Goal: Task Accomplishment & Management: Manage account settings

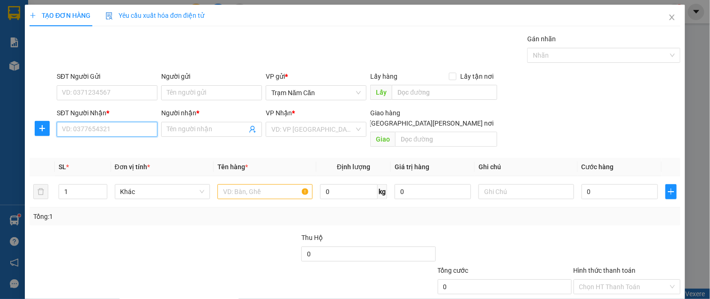
click at [74, 133] on input "SĐT Người Nhận *" at bounding box center [107, 129] width 101 height 15
type input "0383254170"
click at [668, 14] on icon "close" at bounding box center [671, 17] width 7 height 7
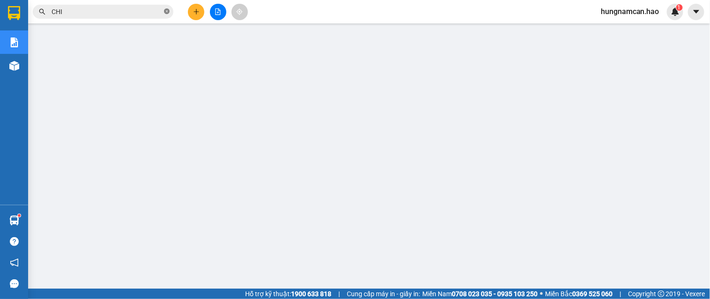
click at [168, 13] on icon "close-circle" at bounding box center [167, 11] width 6 height 6
click at [139, 12] on input "text" at bounding box center [107, 12] width 111 height 10
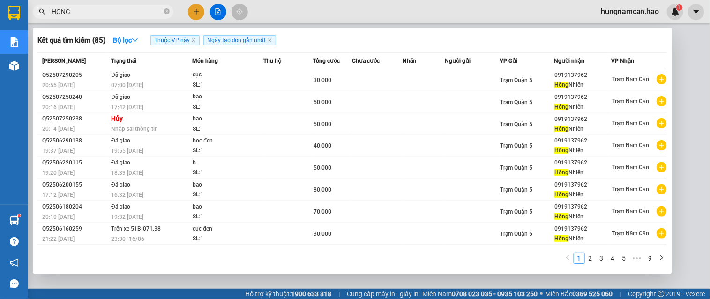
type input "HONG"
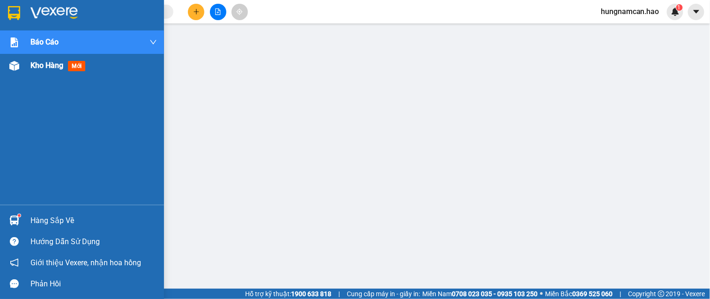
click at [19, 69] on img at bounding box center [14, 66] width 10 height 10
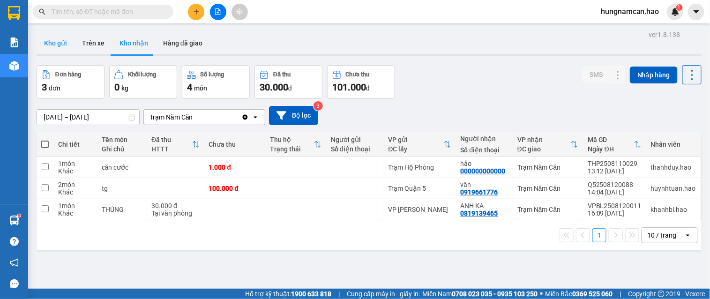
click at [65, 45] on button "Kho gửi" at bounding box center [56, 43] width 38 height 22
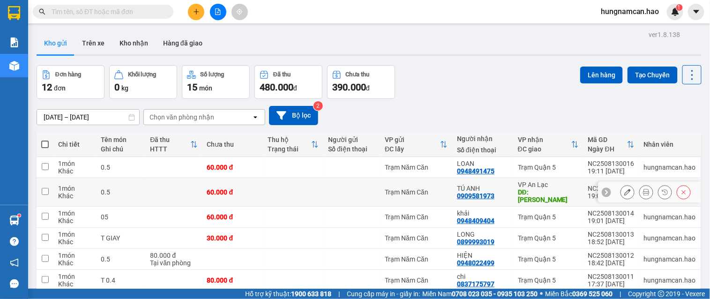
click at [624, 189] on icon at bounding box center [627, 192] width 7 height 7
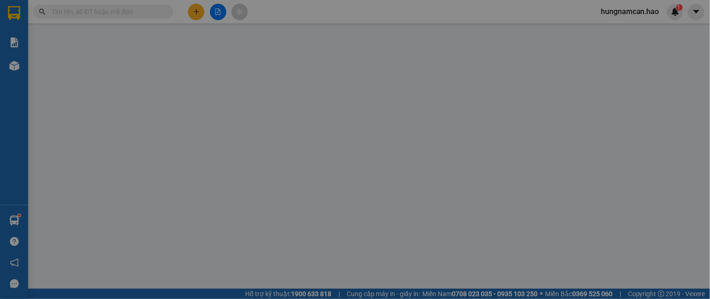
type input "0909581973"
type input "TÚ ANH"
type input "[PERSON_NAME]"
type input "60.000"
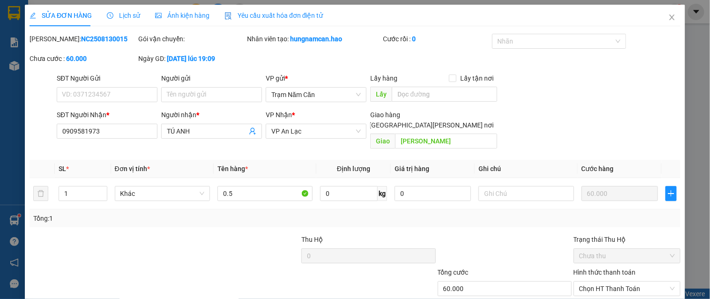
click at [364, 121] on input "[GEOGRAPHIC_DATA][PERSON_NAME] nơi" at bounding box center [361, 124] width 7 height 7
checkbox input "true"
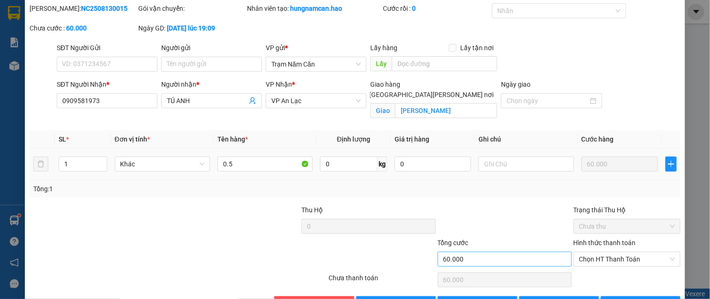
scroll to position [60, 0]
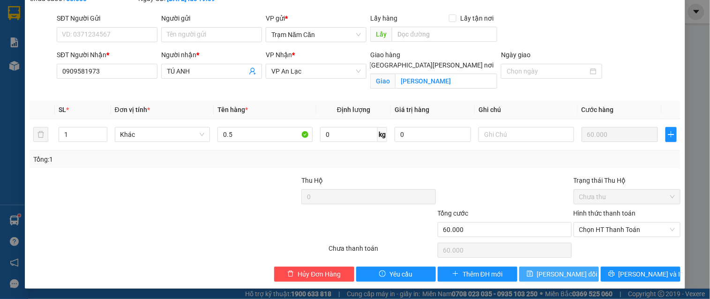
click at [556, 271] on span "[PERSON_NAME] đổi" at bounding box center [567, 274] width 60 height 10
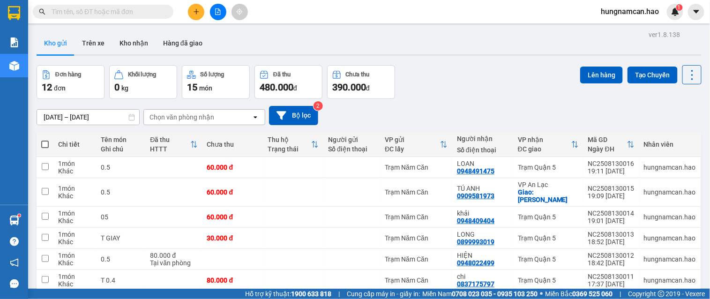
click at [152, 7] on input "text" at bounding box center [107, 12] width 111 height 10
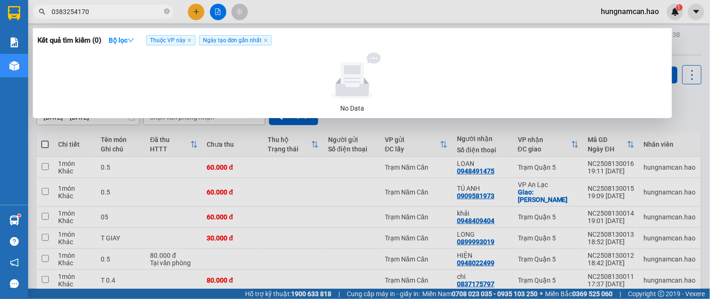
type input "0383254170"
click at [262, 11] on div at bounding box center [355, 149] width 710 height 299
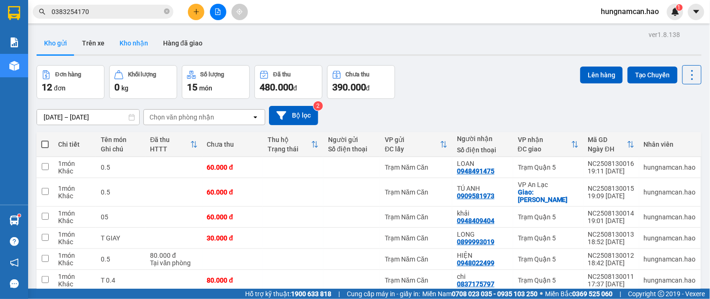
click at [142, 46] on button "Kho nhận" at bounding box center [134, 43] width 44 height 22
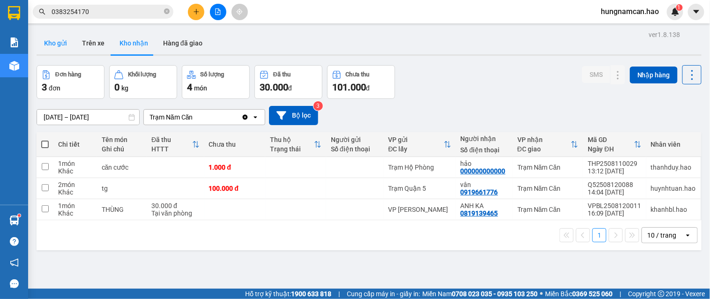
click at [50, 37] on button "Kho gửi" at bounding box center [56, 43] width 38 height 22
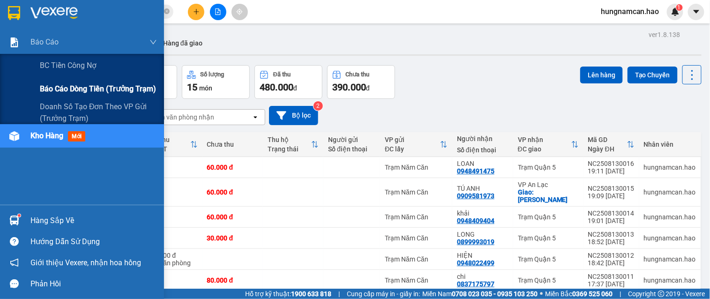
click at [45, 95] on span "Báo cáo dòng tiền (trưởng trạm)" at bounding box center [98, 89] width 116 height 12
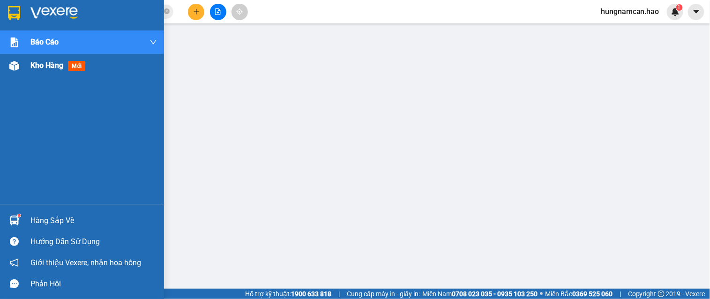
click at [15, 70] on img at bounding box center [14, 66] width 10 height 10
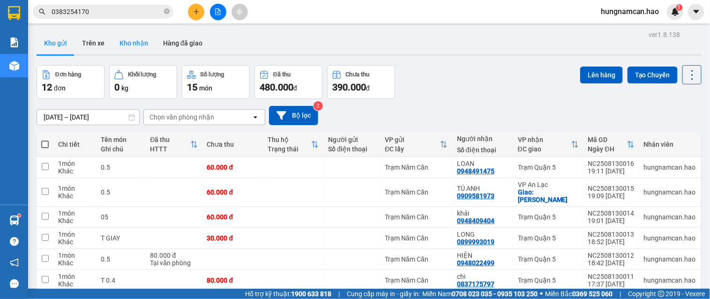
click at [144, 53] on button "Kho nhận" at bounding box center [134, 43] width 44 height 22
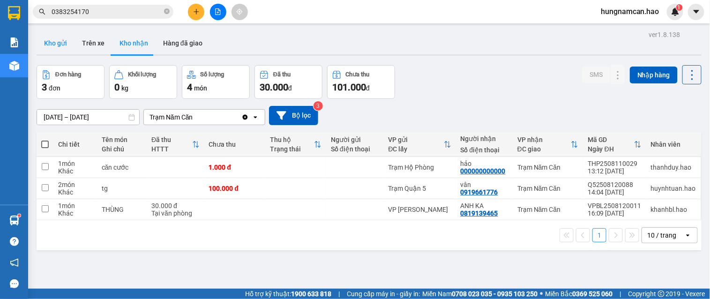
click at [66, 41] on button "Kho gửi" at bounding box center [56, 43] width 38 height 22
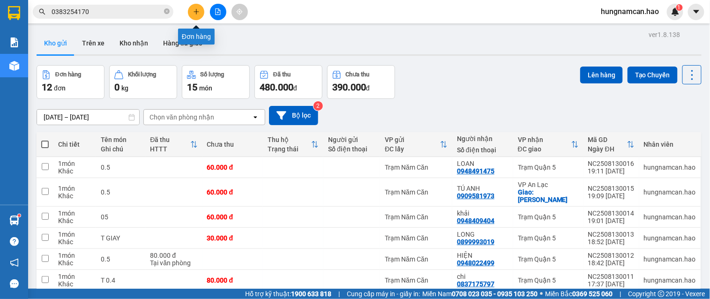
click at [195, 10] on icon "plus" at bounding box center [196, 11] width 7 height 7
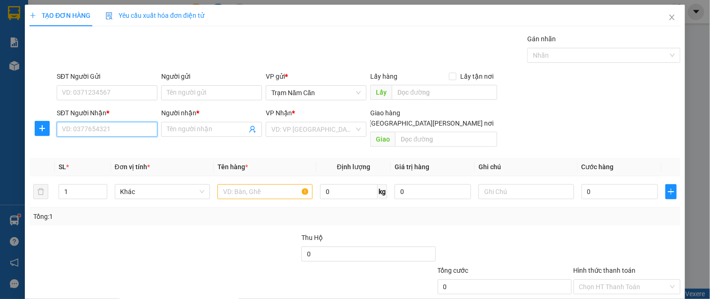
click at [95, 132] on input "SĐT Người Nhận *" at bounding box center [107, 129] width 101 height 15
type input "0383254170"
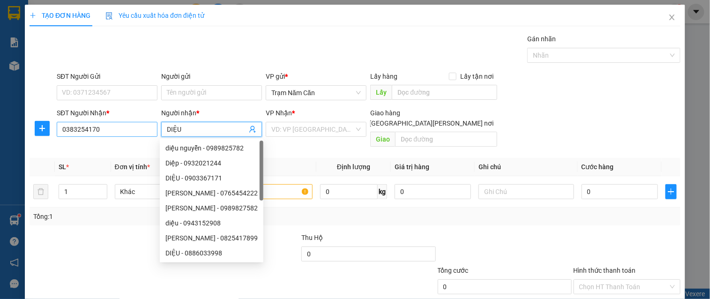
type input "DIỆU"
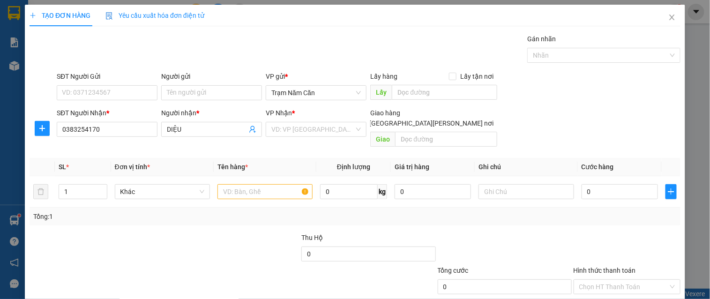
drag, startPoint x: 353, startPoint y: 128, endPoint x: 344, endPoint y: 139, distance: 14.3
click at [352, 130] on div "VD: VP [GEOGRAPHIC_DATA]" at bounding box center [316, 129] width 101 height 15
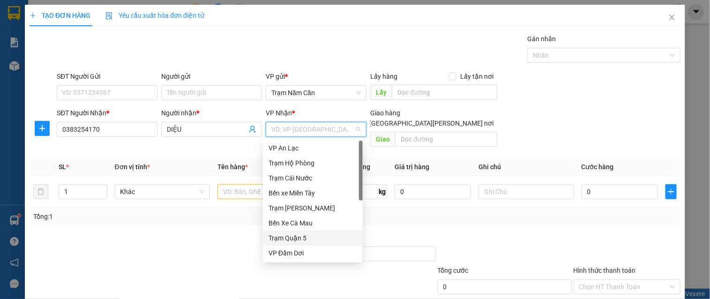
click at [294, 238] on div "Trạm Quận 5" at bounding box center [312, 238] width 89 height 10
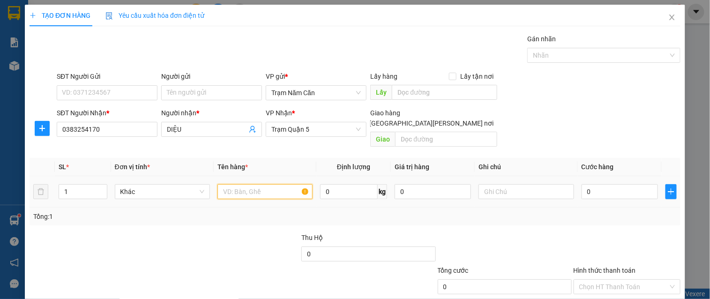
click at [217, 184] on input "text" at bounding box center [264, 191] width 95 height 15
type input "BAO"
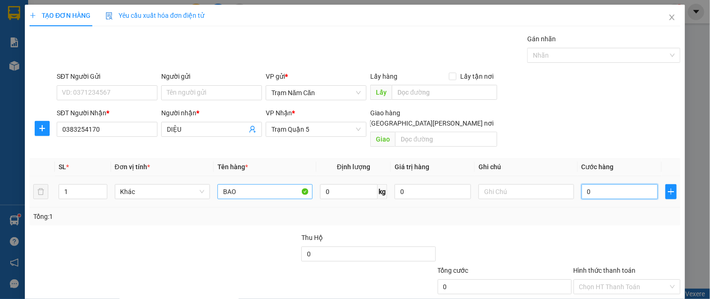
type input "005"
type input "5"
type input "0.050"
type input "50"
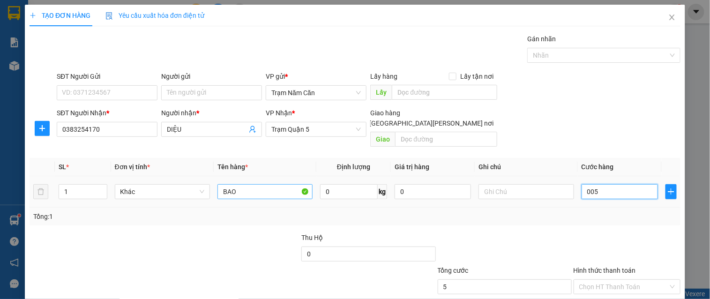
type input "50"
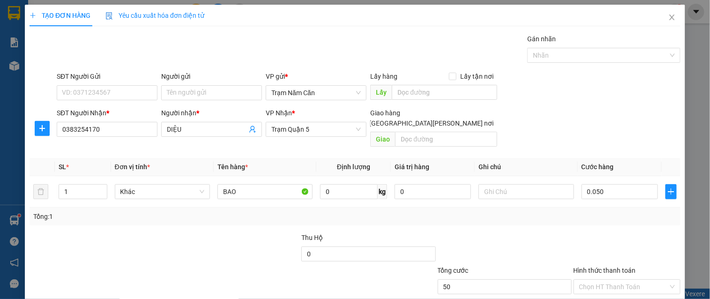
type input "50.000"
click at [596, 213] on div "Tổng: 1" at bounding box center [355, 216] width 651 height 18
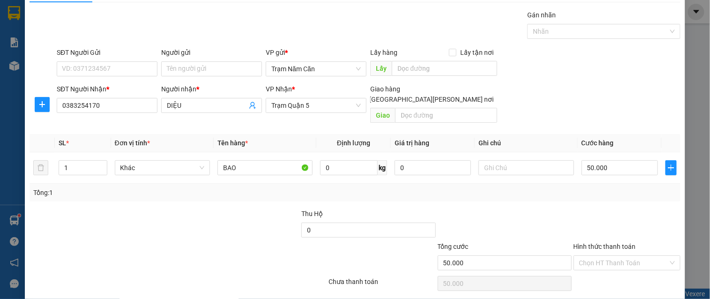
scroll to position [47, 0]
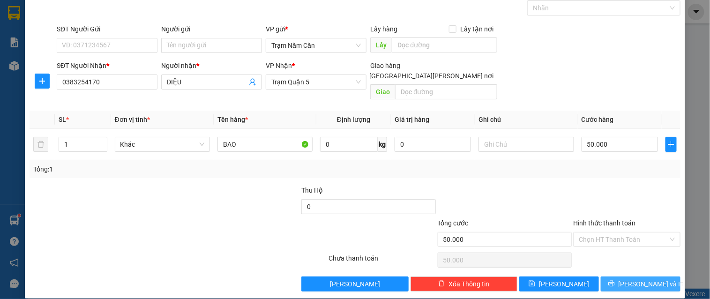
click at [610, 276] on button "[PERSON_NAME] và In" at bounding box center [640, 283] width 80 height 15
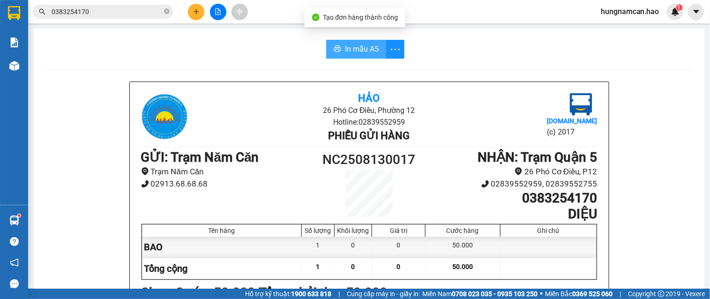
click at [339, 44] on button "In mẫu A5" at bounding box center [356, 49] width 60 height 19
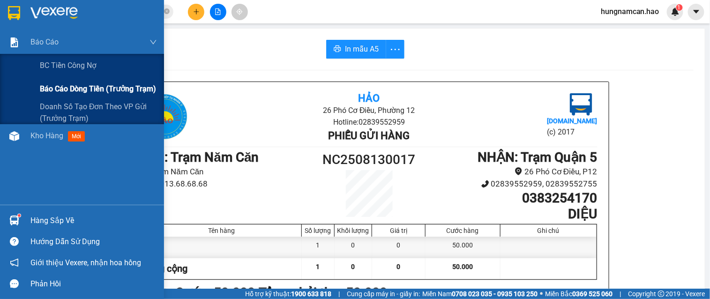
click at [49, 90] on span "Báo cáo dòng tiền (trưởng trạm)" at bounding box center [98, 89] width 116 height 12
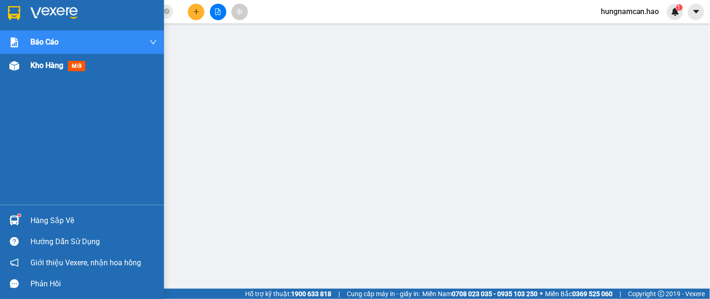
click at [24, 71] on div "Kho hàng mới" at bounding box center [82, 65] width 164 height 23
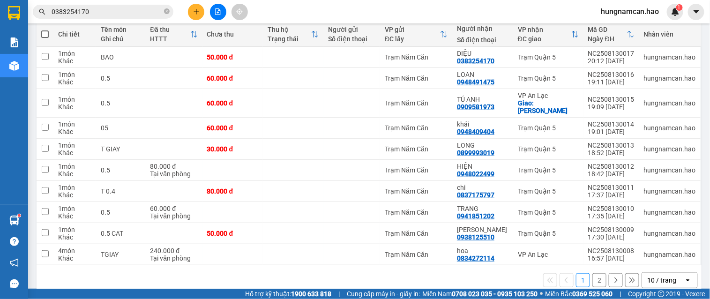
scroll to position [118, 0]
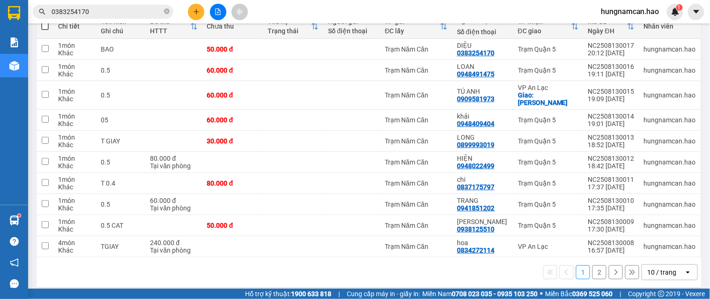
click at [651, 265] on div "10 / trang" at bounding box center [663, 272] width 42 height 15
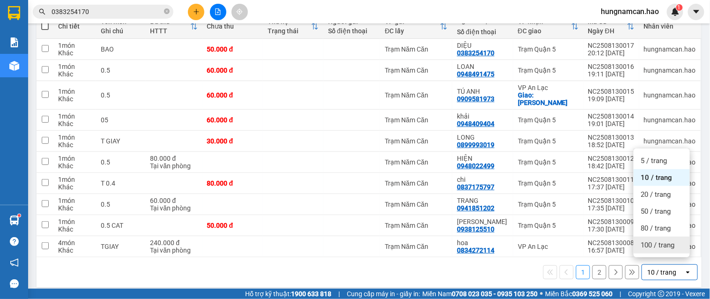
click at [653, 237] on div "100 / trang" at bounding box center [661, 245] width 56 height 17
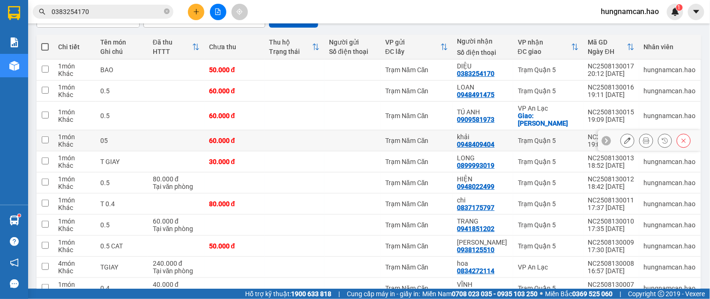
scroll to position [66, 0]
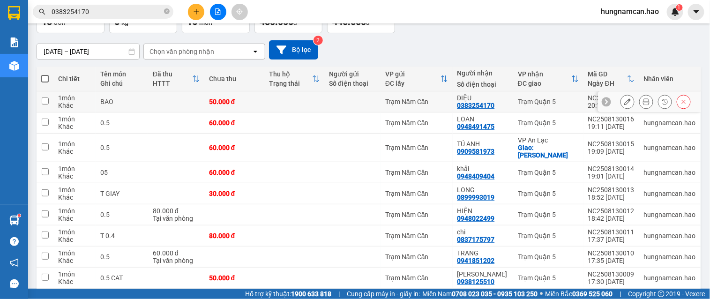
click at [40, 100] on td at bounding box center [45, 101] width 17 height 21
checkbox input "true"
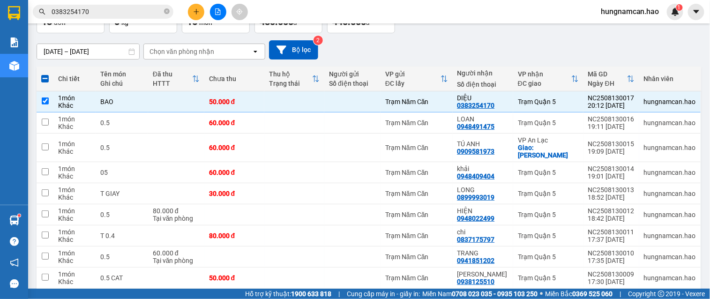
click at [44, 75] on span at bounding box center [44, 78] width 7 height 7
click at [45, 74] on input "checkbox" at bounding box center [45, 74] width 0 height 0
checkbox input "true"
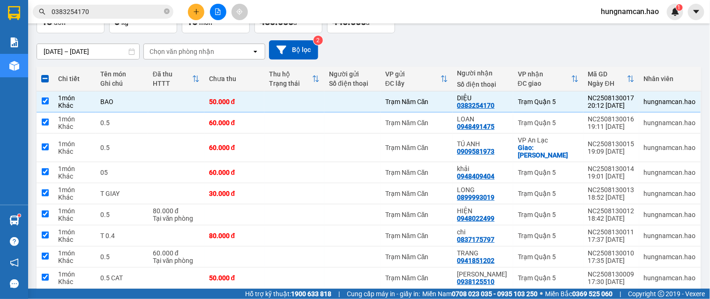
checkbox input "true"
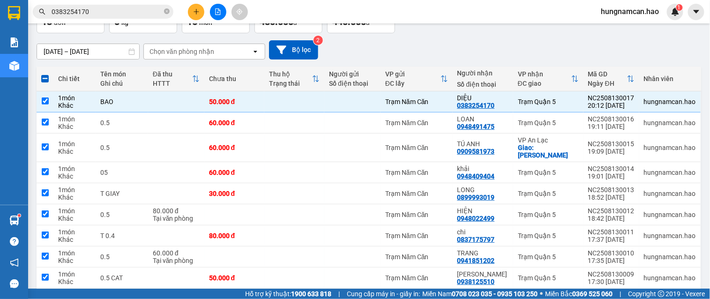
checkbox input "true"
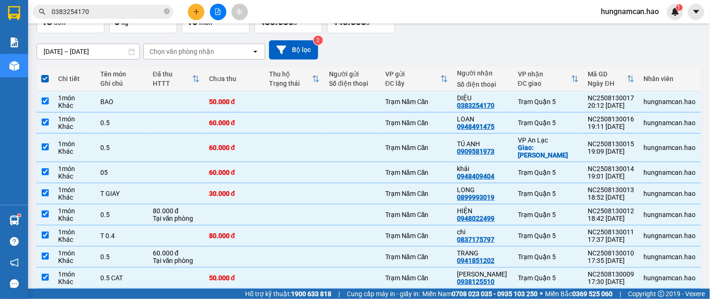
scroll to position [13, 0]
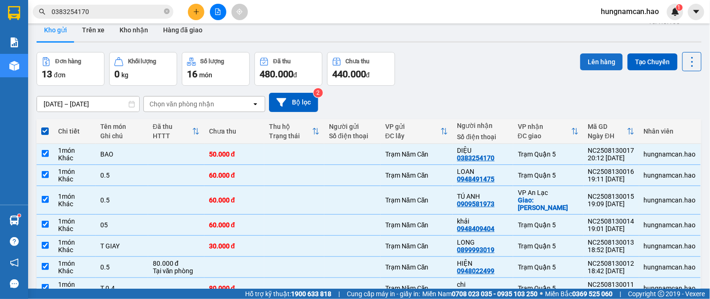
click at [602, 68] on button "Lên hàng" at bounding box center [601, 61] width 43 height 17
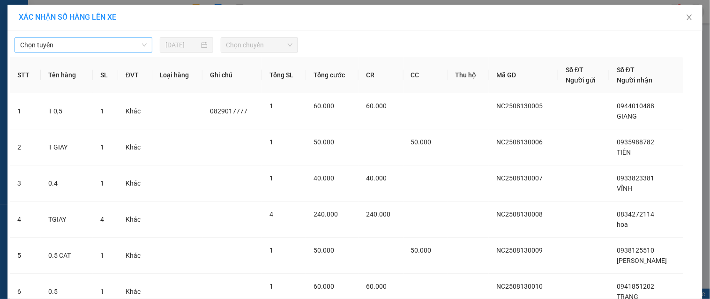
click at [120, 44] on span "Chọn tuyến" at bounding box center [83, 45] width 126 height 14
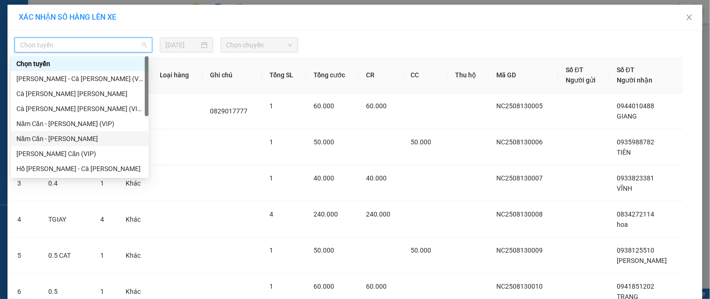
click at [86, 136] on div "Năm Căn - [PERSON_NAME]" at bounding box center [79, 138] width 126 height 10
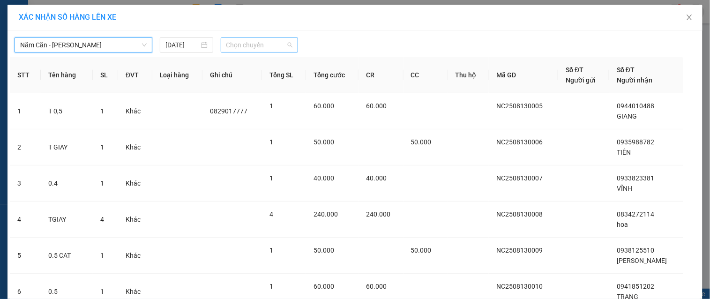
click at [266, 49] on span "Chọn chuyến" at bounding box center [259, 45] width 66 height 14
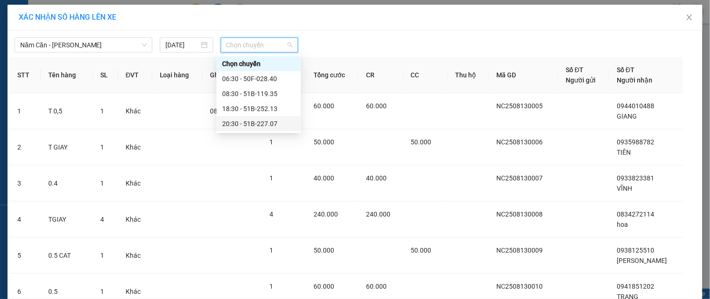
click at [255, 122] on div "20:30 - 51B-227.07" at bounding box center [258, 123] width 73 height 10
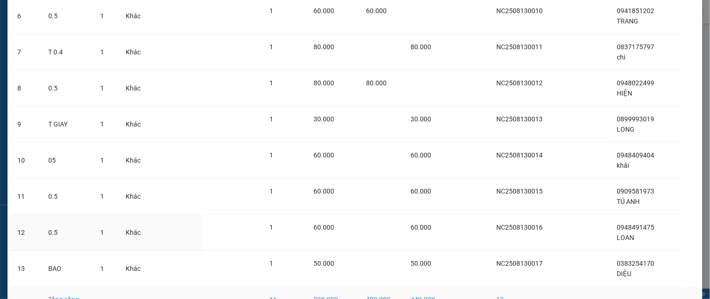
scroll to position [337, 0]
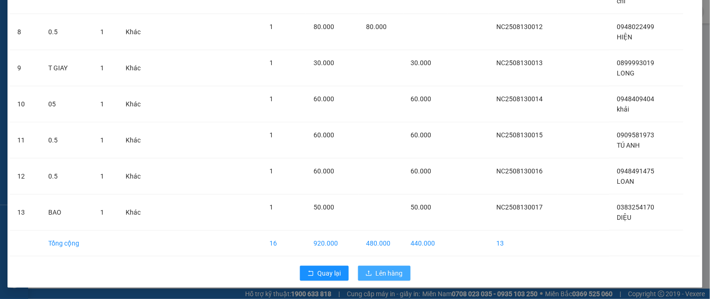
click at [400, 277] on button "Lên hàng" at bounding box center [384, 273] width 52 height 15
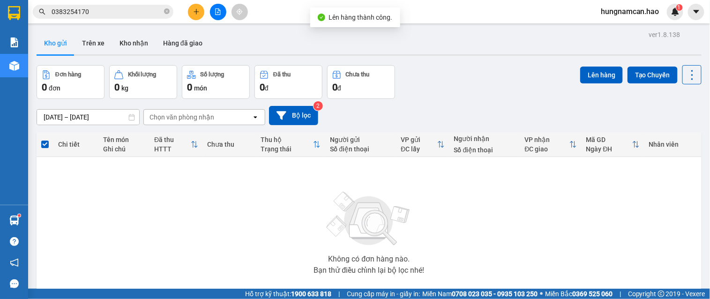
click at [110, 10] on input "0383254170" at bounding box center [107, 12] width 111 height 10
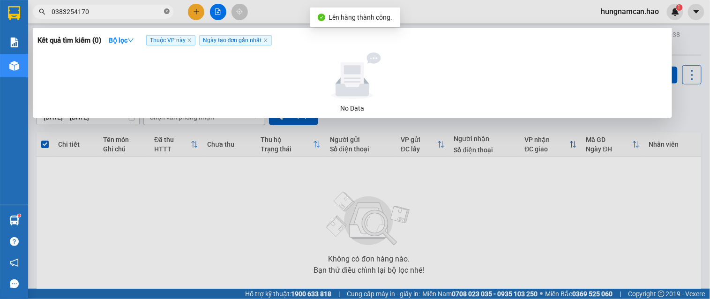
click at [165, 11] on icon "close-circle" at bounding box center [167, 11] width 6 height 6
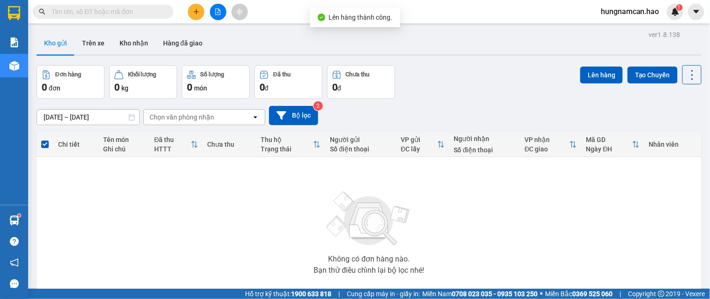
click at [148, 13] on input "text" at bounding box center [107, 12] width 111 height 10
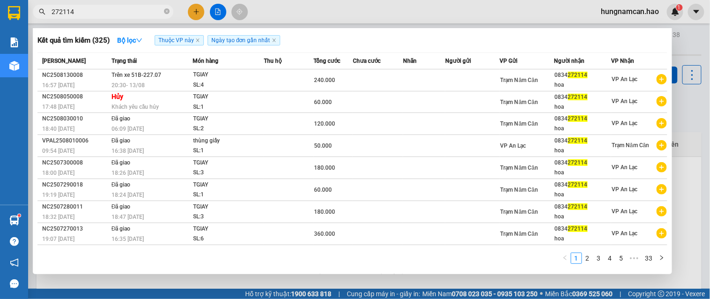
type input "272114"
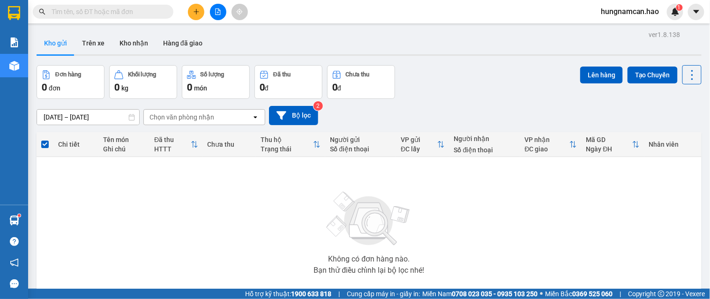
click at [463, 96] on div "Đơn hàng 0 đơn Khối lượng 0 kg Số lượng 0 món Đã thu 0 đ Chưa thu 0 đ Lên hàng …" at bounding box center [369, 82] width 665 height 34
click at [149, 7] on input "text" at bounding box center [107, 12] width 111 height 10
click at [92, 18] on span at bounding box center [103, 12] width 140 height 14
click at [96, 15] on input "text" at bounding box center [107, 12] width 111 height 10
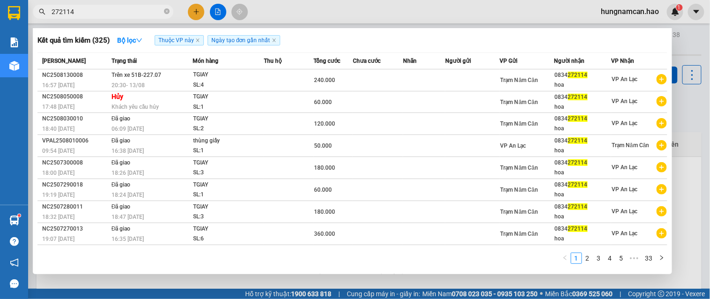
type input "272114"
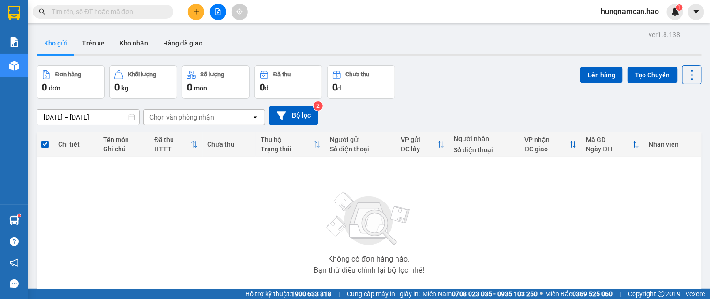
click at [379, 34] on div "Kho gửi Trên xe Kho nhận Hàng đã giao" at bounding box center [369, 44] width 665 height 25
